Goal: Task Accomplishment & Management: Complete application form

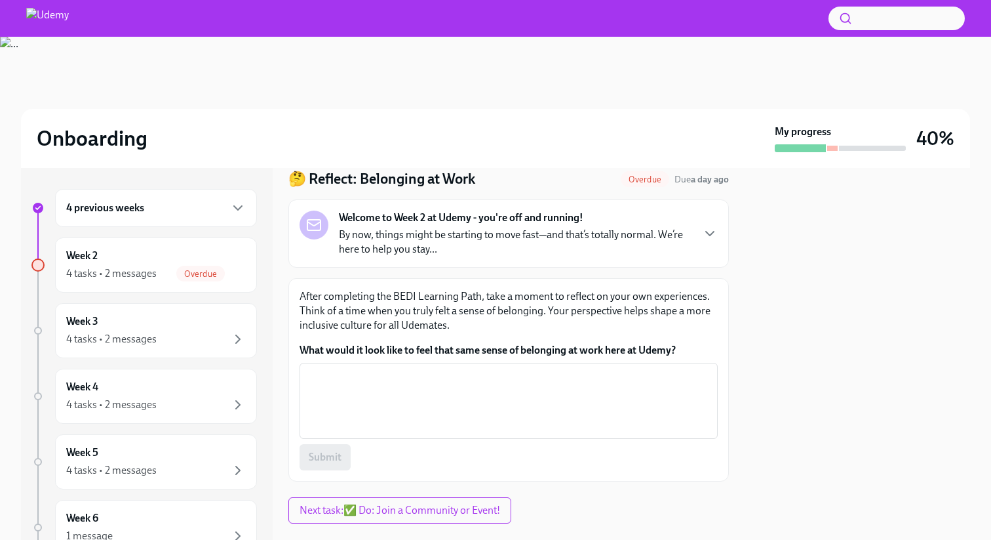
scroll to position [71, 0]
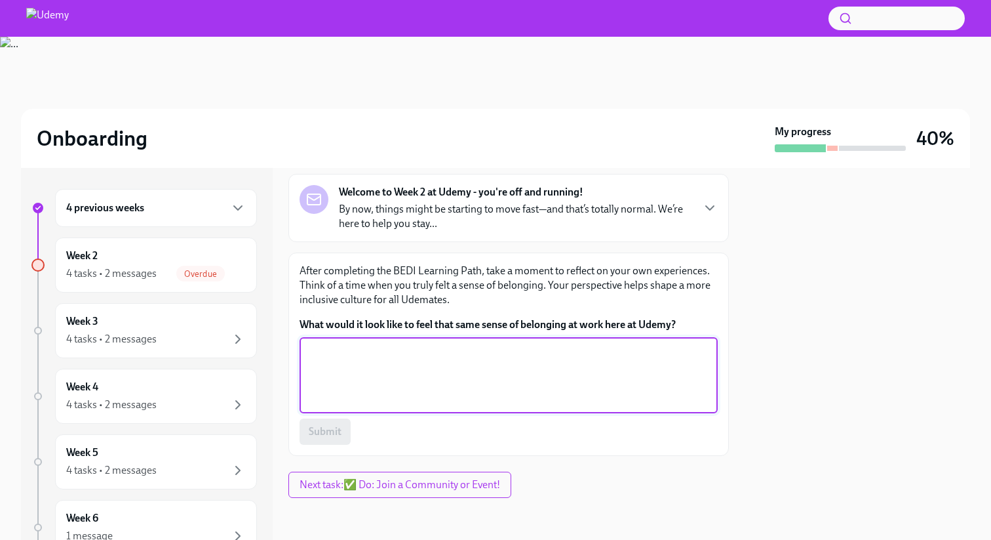
click at [450, 399] on textarea "What would it look like to feel that same sense of belonging at work here at Ud…" at bounding box center [508, 375] width 403 height 63
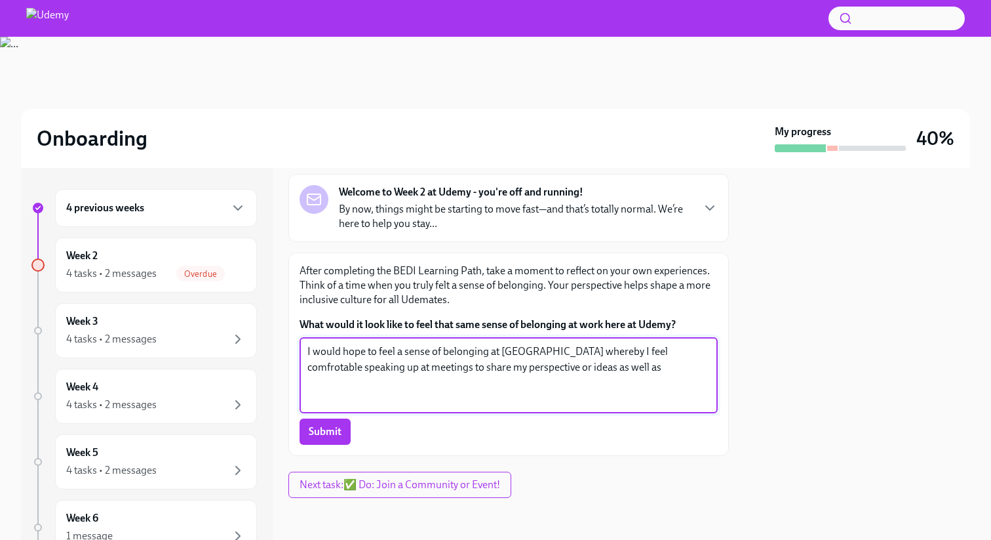
click at [623, 345] on textarea "I would hope to feel a sense of belonging at [GEOGRAPHIC_DATA] whereby I feel c…" at bounding box center [508, 375] width 403 height 63
click at [623, 346] on textarea "I would hope to feel a sense of belonging at [GEOGRAPHIC_DATA] whereby I feel c…" at bounding box center [508, 375] width 403 height 63
click at [589, 367] on textarea "I would hope to feel a sense of belonging at [GEOGRAPHIC_DATA] whereby I feel c…" at bounding box center [508, 375] width 403 height 63
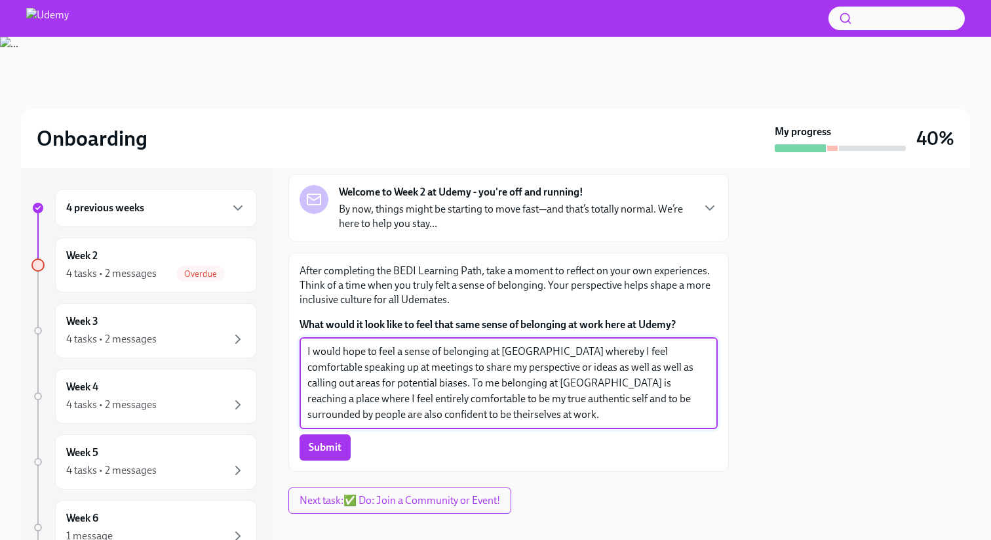
click at [361, 411] on textarea "I would hope to feel a sense of belonging at [GEOGRAPHIC_DATA] whereby I feel c…" at bounding box center [508, 383] width 403 height 79
type textarea "I would hope to feel a sense of belonging at [GEOGRAPHIC_DATA] whereby I feel c…"
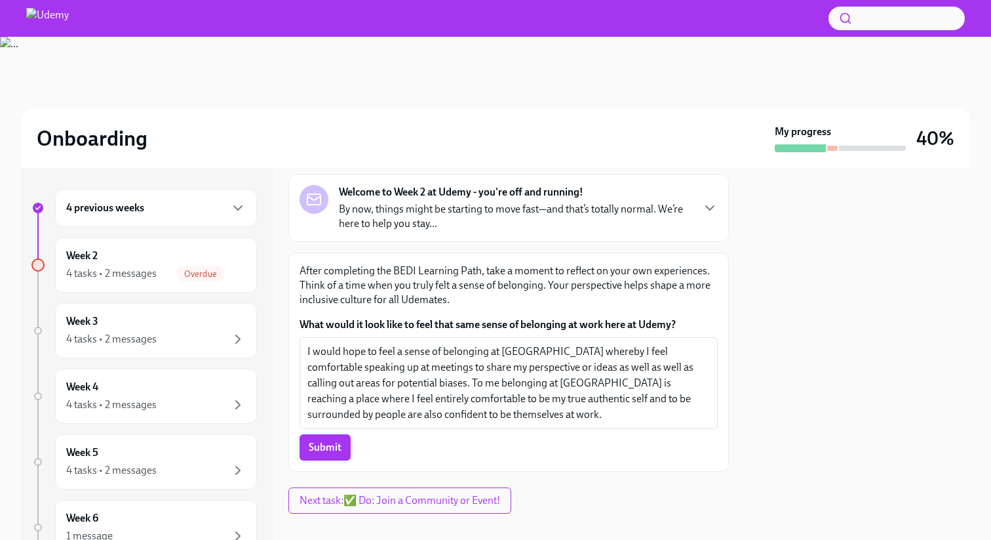
click at [324, 448] on span "Submit" at bounding box center [325, 447] width 33 height 13
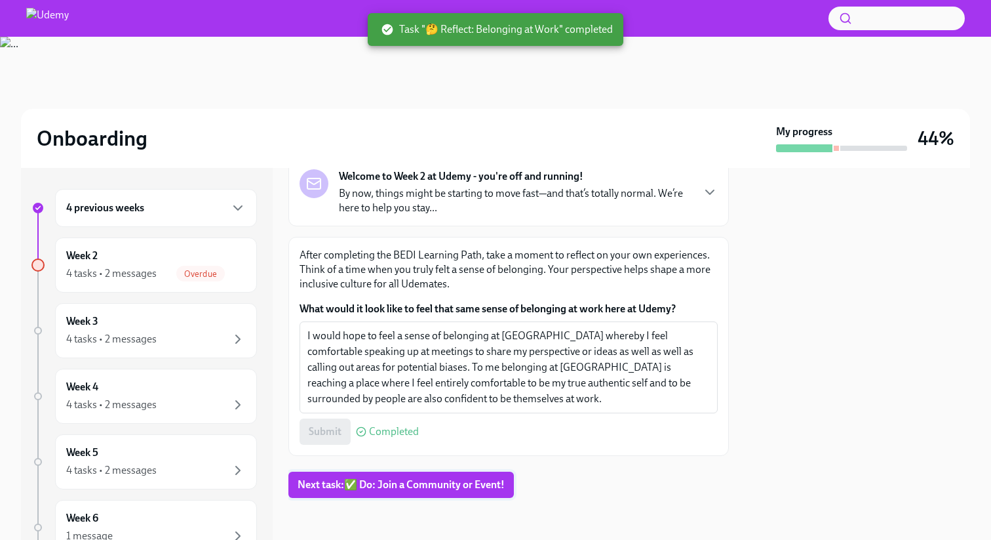
click at [374, 480] on span "Next task : ✅ Do: Join a Community or Event!" at bounding box center [401, 484] width 207 height 13
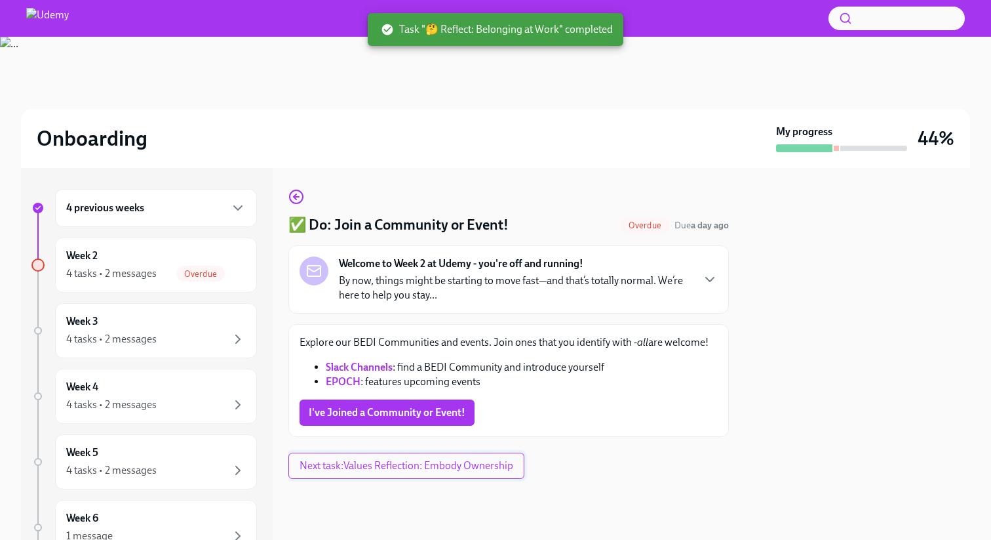
click at [371, 467] on span "Next task : Values Reflection: Embody Ownership" at bounding box center [407, 465] width 214 height 13
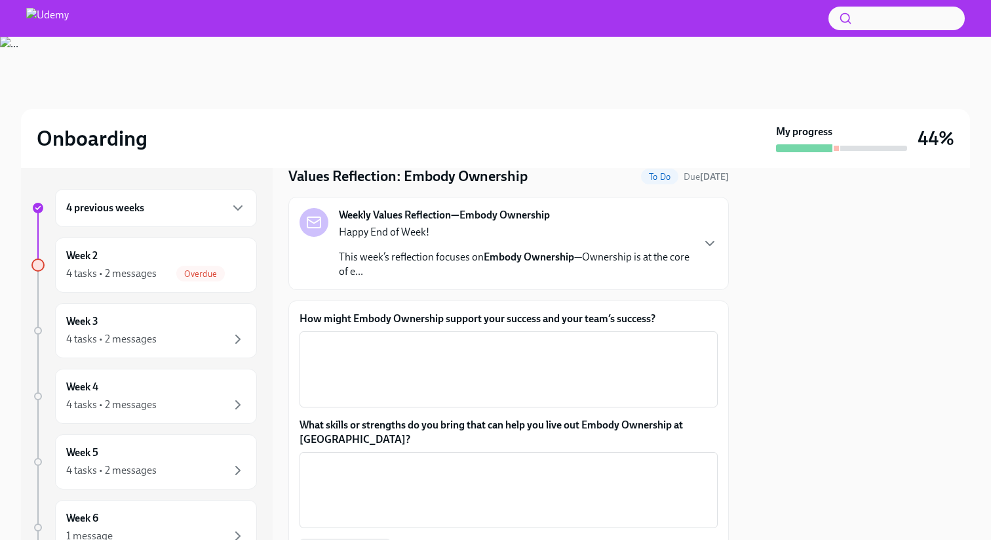
scroll to position [39, 0]
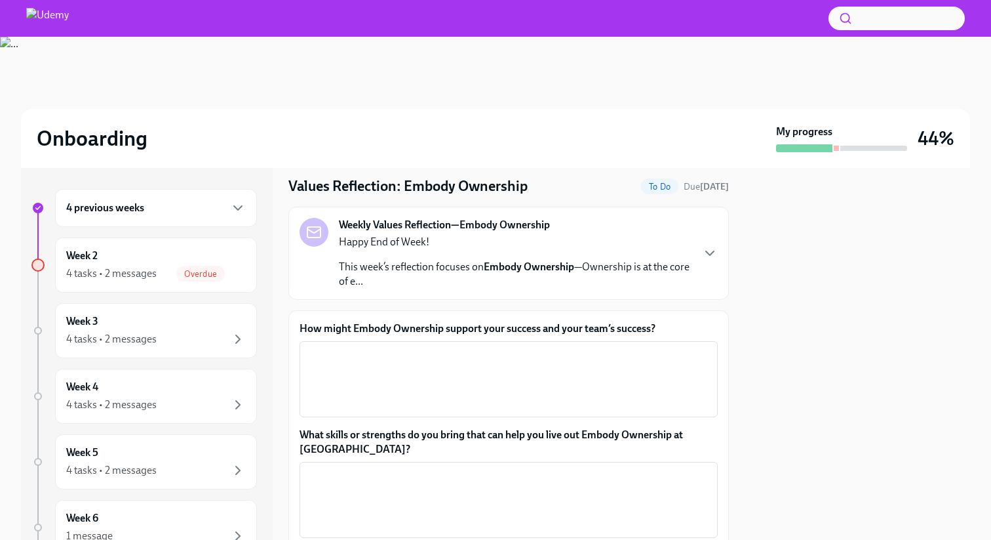
click at [393, 365] on textarea "How might Embody Ownership support your success and your team’s success?" at bounding box center [508, 378] width 403 height 63
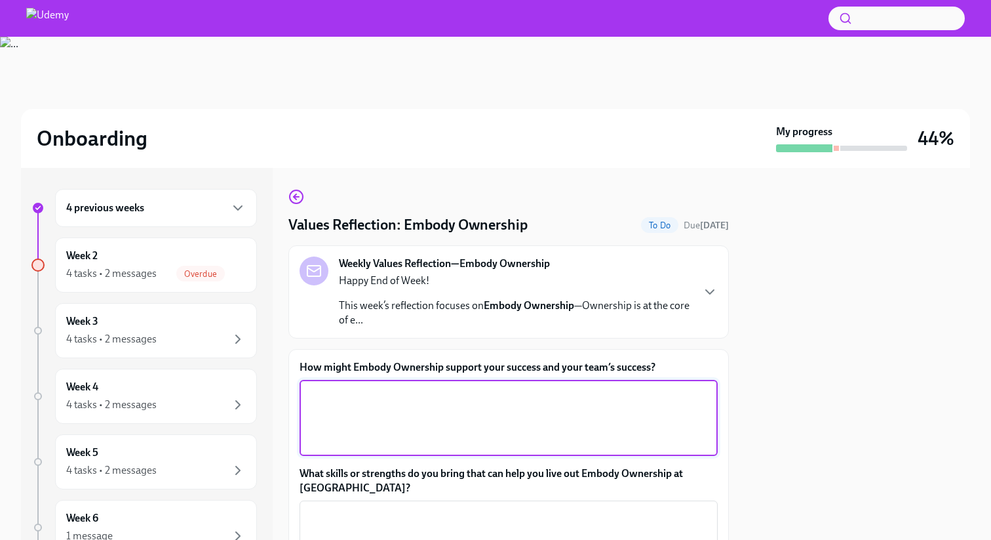
click at [488, 400] on textarea "How might Embody Ownership support your success and your team’s success?" at bounding box center [508, 417] width 403 height 63
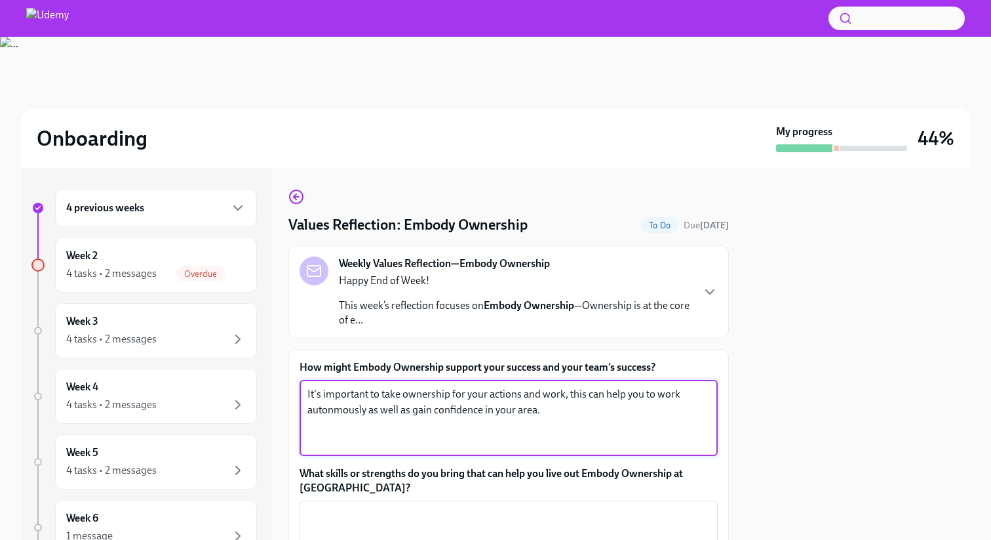
click at [341, 408] on textarea "It's important to take ownership for your actions and work, this can help you t…" at bounding box center [508, 417] width 403 height 63
click at [570, 404] on textarea "It's important to take ownership for your actions and work, this can help you t…" at bounding box center [508, 417] width 403 height 63
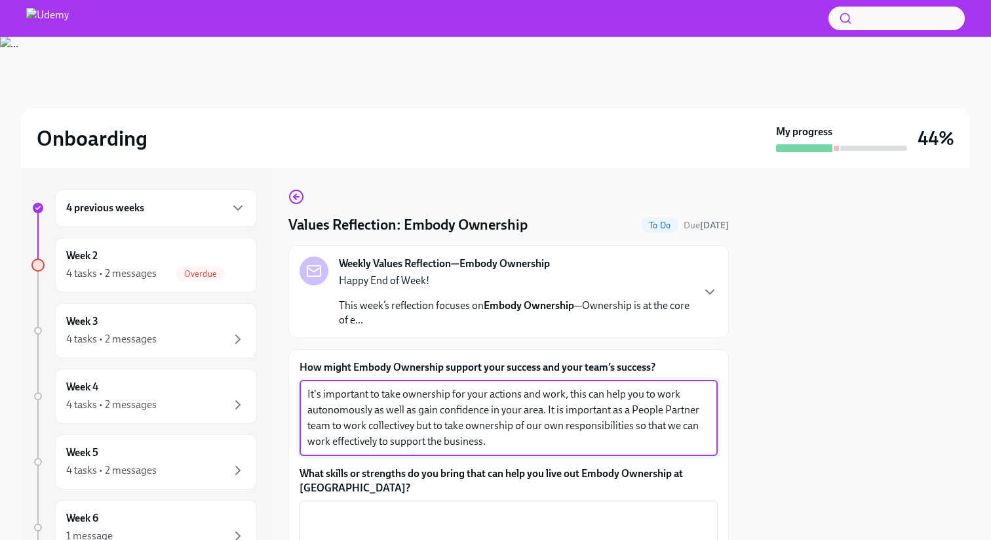
click at [409, 429] on textarea "It's important to take ownership for your actions and work, this can help you t…" at bounding box center [508, 417] width 403 height 63
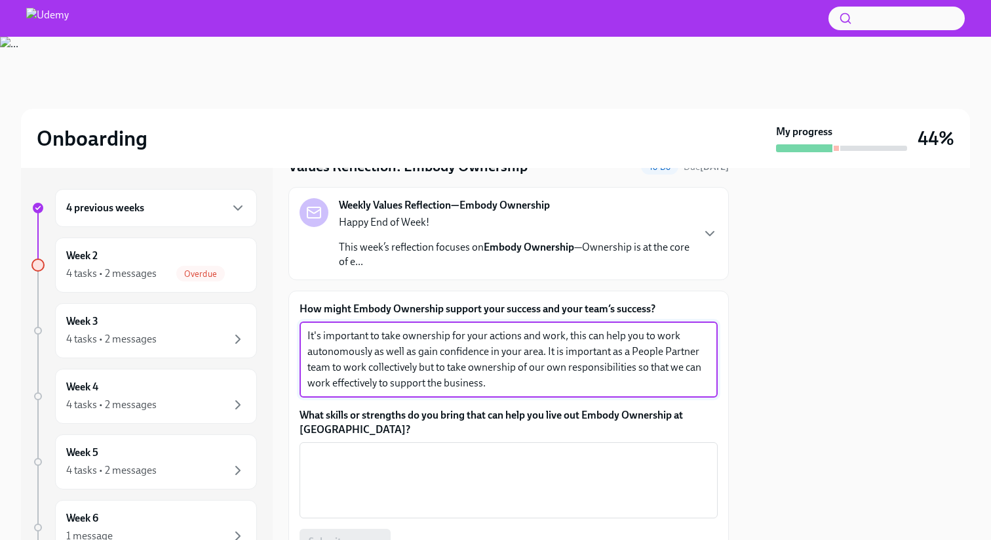
scroll to position [61, 0]
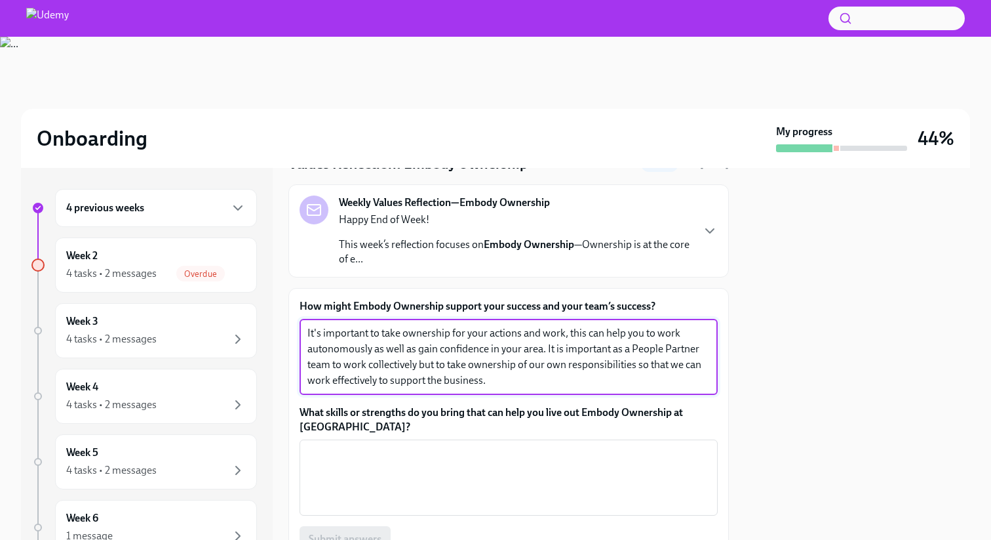
click at [544, 349] on textarea "It's important to take ownership for your actions and work, this can help you t…" at bounding box center [508, 356] width 403 height 63
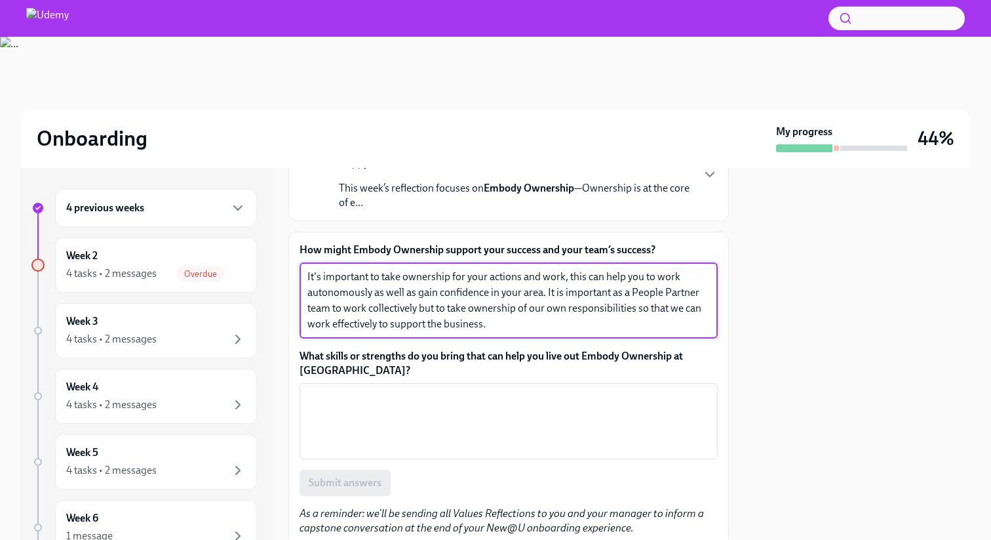
scroll to position [119, 0]
click at [505, 325] on textarea "It's important to take ownership for your actions and work, this can help you t…" at bounding box center [508, 298] width 403 height 63
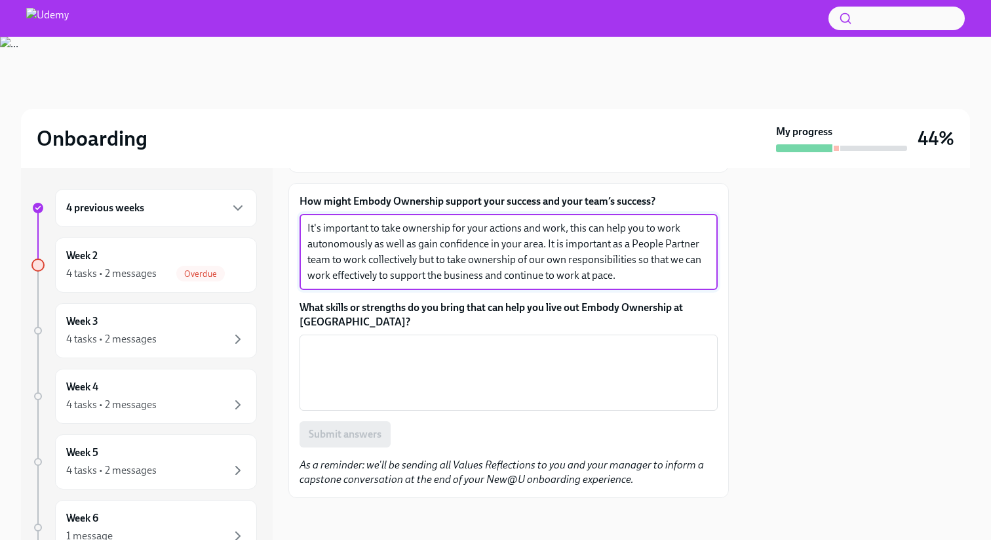
scroll to position [165, 0]
type textarea "It's important to take ownership for your actions and work, this can help you t…"
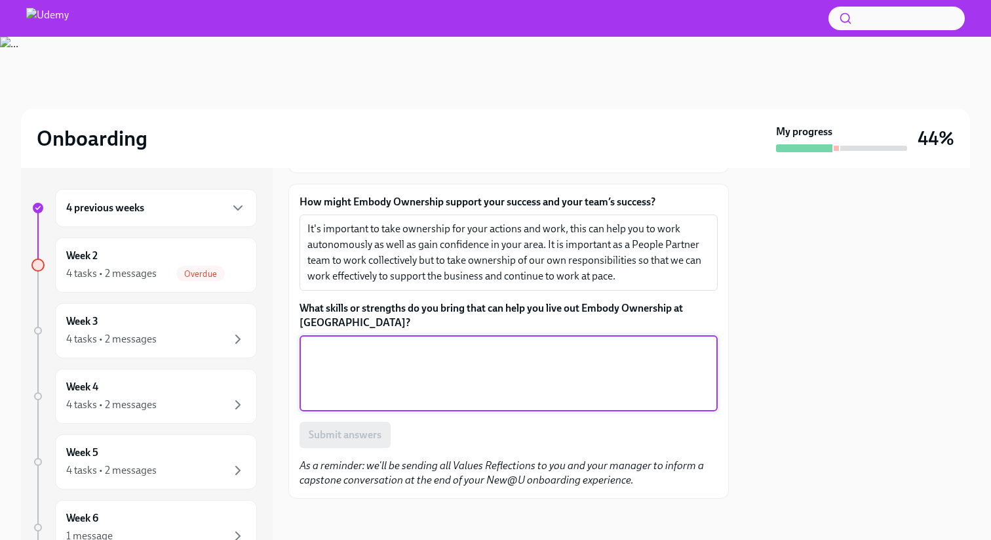
click at [492, 374] on textarea "What skills or strengths do you bring that can help you live out Embody Ownersh…" at bounding box center [508, 373] width 403 height 63
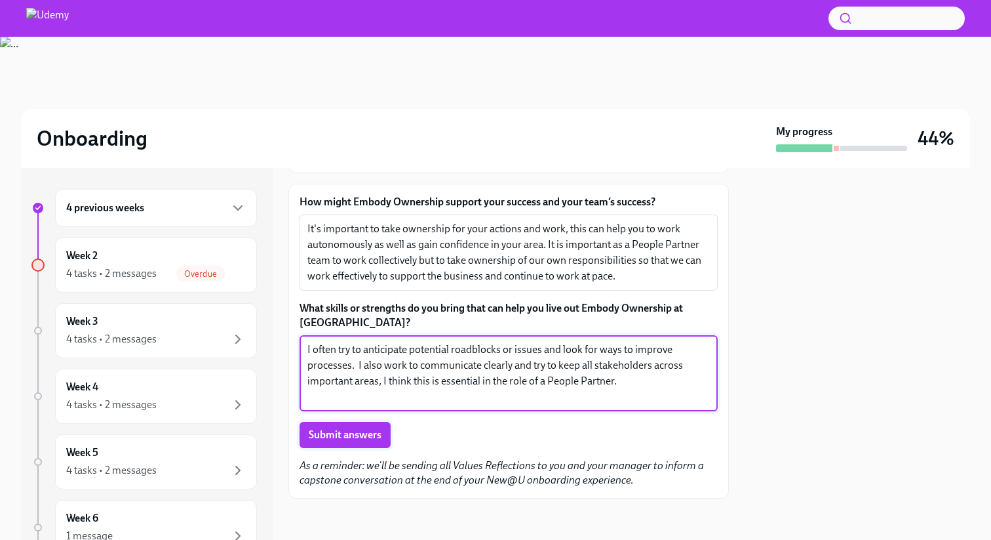
type textarea "I often try to anticipate potential roadblocks or issues and look for ways to i…"
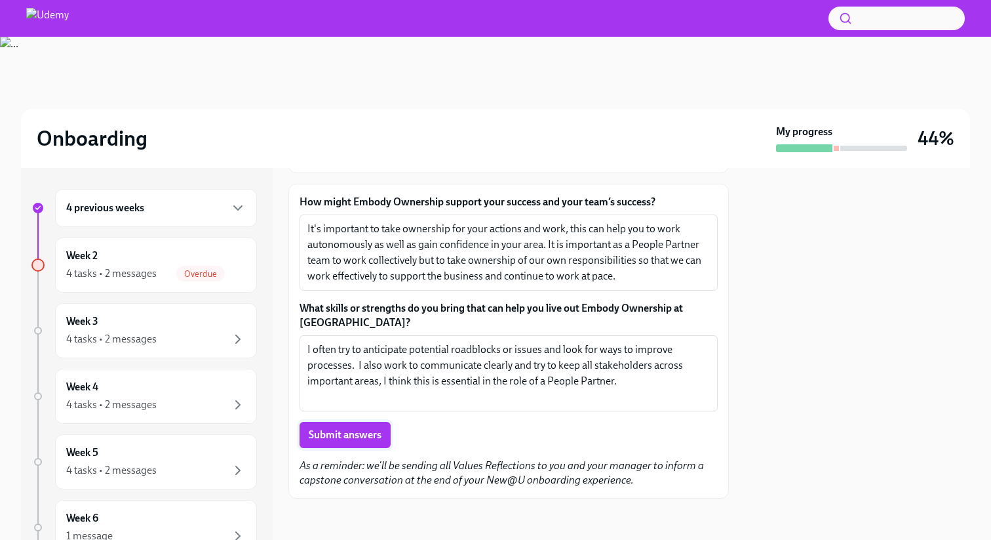
click at [365, 424] on button "Submit answers" at bounding box center [345, 435] width 91 height 26
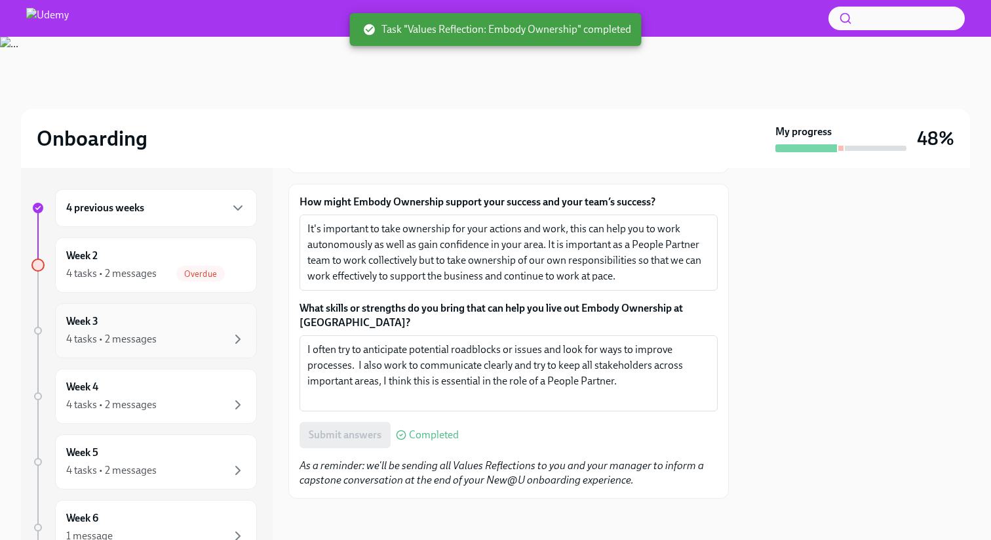
click at [167, 324] on div "Week 3 4 tasks • 2 messages" at bounding box center [156, 330] width 180 height 33
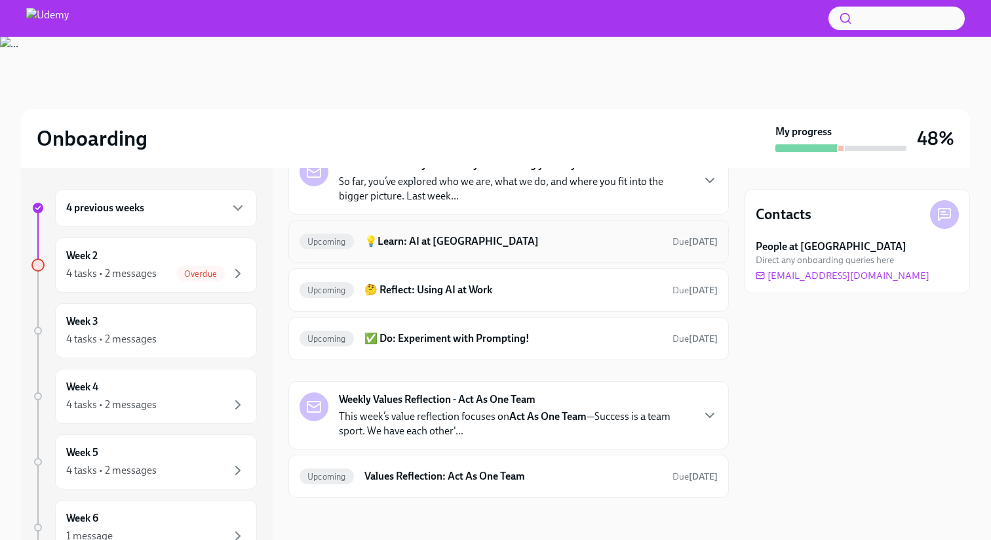
scroll to position [81, 0]
click at [436, 245] on h6 "💡Learn: AI at [GEOGRAPHIC_DATA]" at bounding box center [514, 242] width 298 height 14
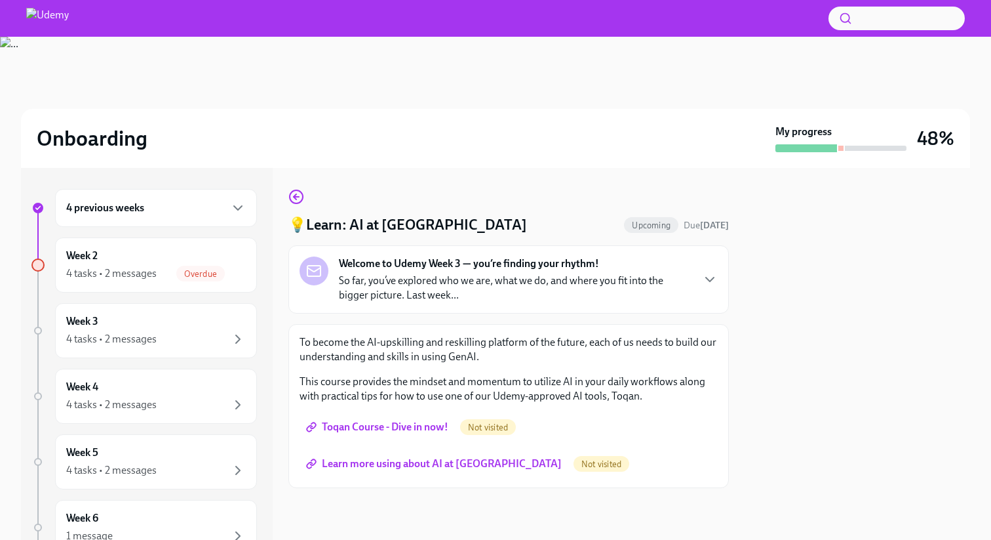
click at [396, 431] on span "Toqan Course - Dive in now!" at bounding box center [379, 426] width 140 height 13
